Goal: Find specific page/section: Find specific page/section

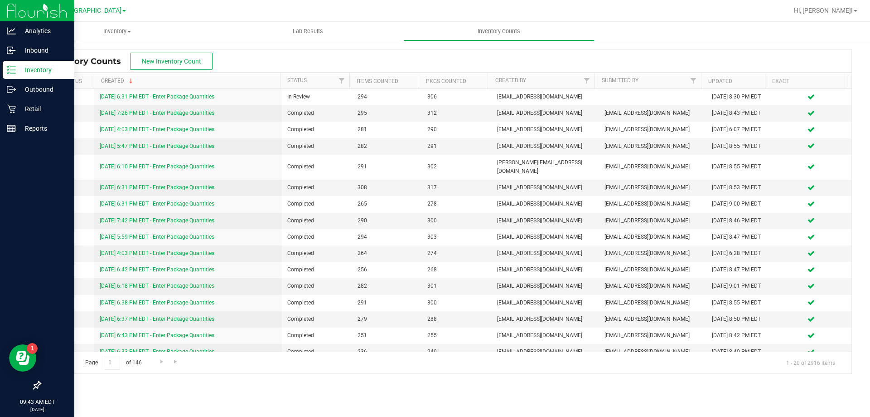
click at [44, 67] on p "Inventory" at bounding box center [43, 69] width 54 height 11
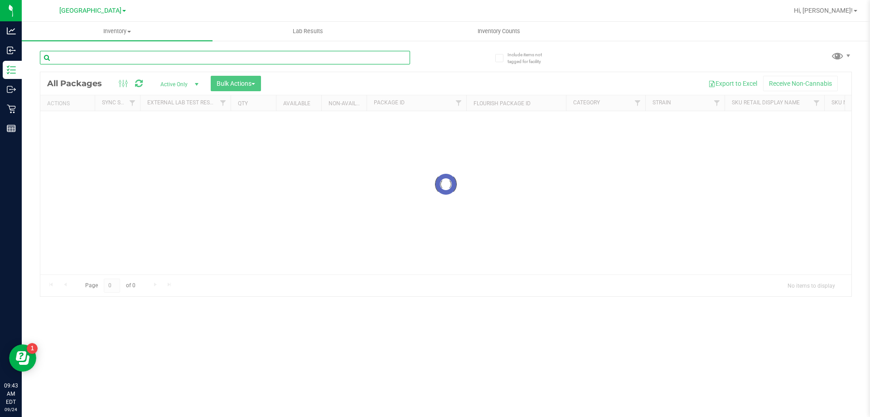
click at [123, 60] on input "text" at bounding box center [225, 58] width 370 height 14
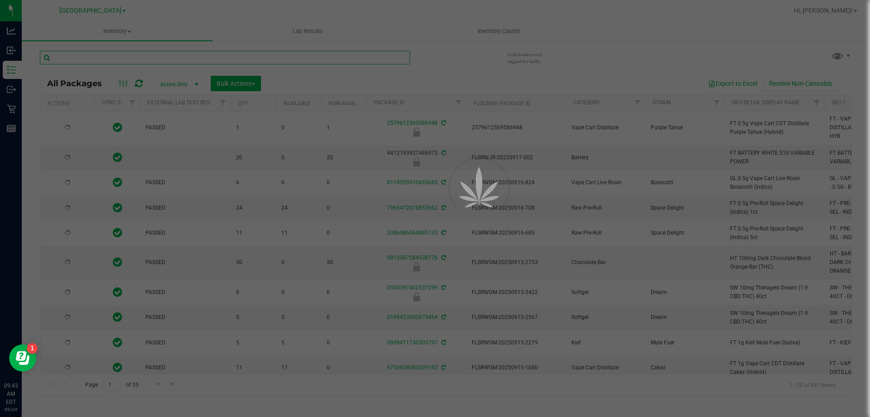
type input "B"
type input "[DATE]"
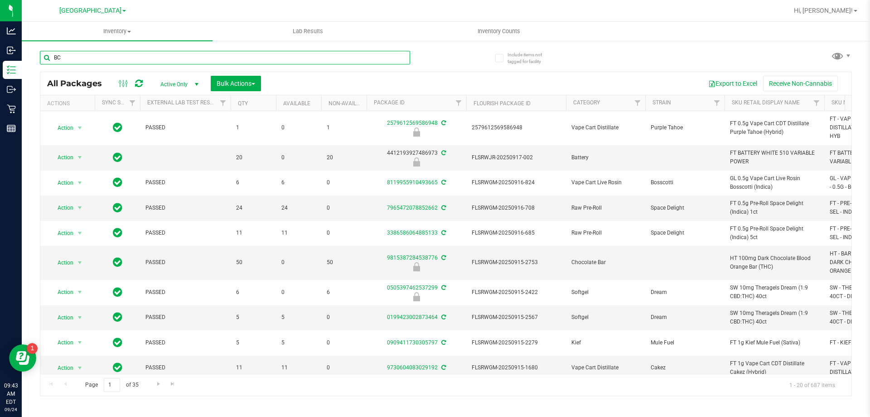
type input "BCT"
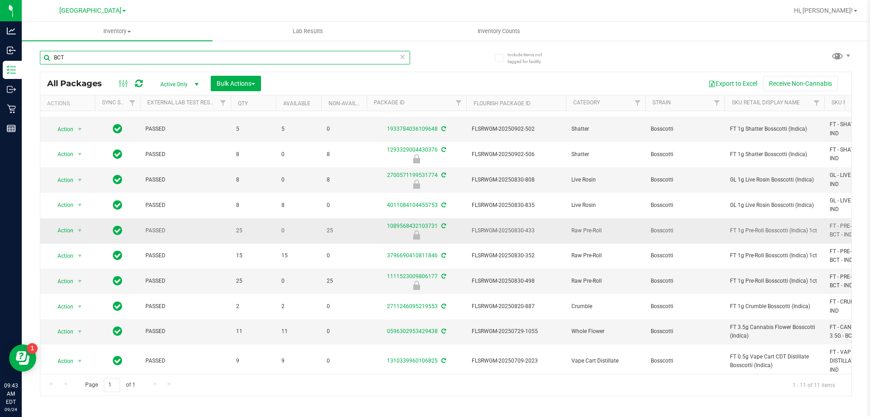
scroll to position [30, 0]
